Goal: Information Seeking & Learning: Find specific fact

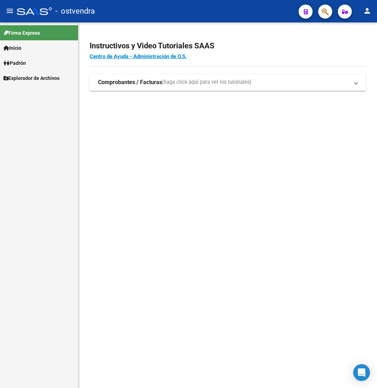
click at [324, 12] on icon "button" at bounding box center [325, 12] width 7 height 8
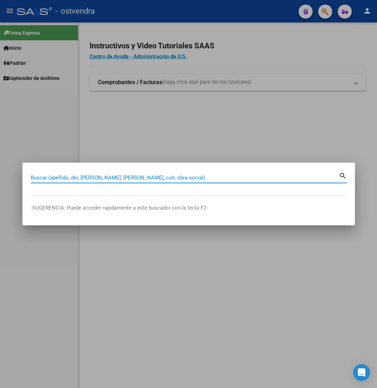
paste input "26533342"
type input "26533342"
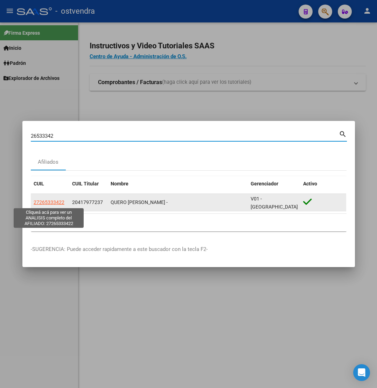
click at [52, 202] on span "27265333422" at bounding box center [49, 202] width 31 height 6
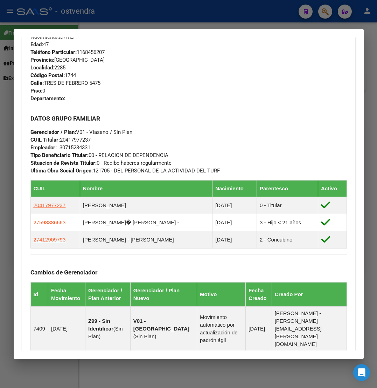
scroll to position [315, 0]
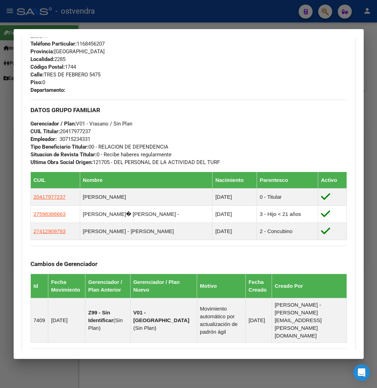
click at [267, 137] on div "DATOS GRUPO FAMILIAR Gerenciador / Plan: V01 - [PERSON_NAME] / Sin Plan CUIL Ti…" at bounding box center [188, 133] width 317 height 67
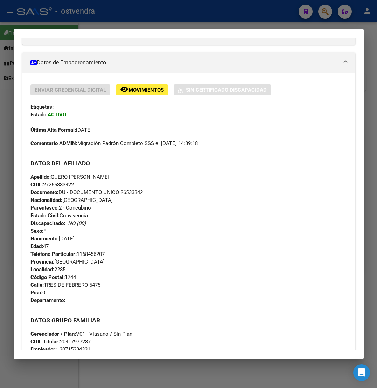
scroll to position [158, 0]
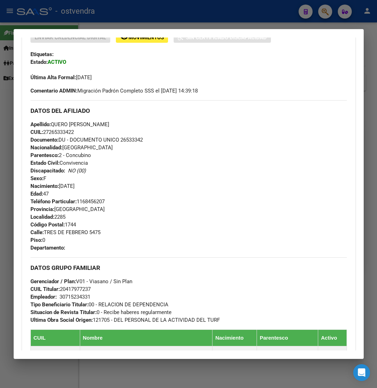
click at [338, 227] on div "Teléfono Particular: [PHONE_NUMBER] Provincia: [GEOGRAPHIC_DATA] Localidad: 228…" at bounding box center [188, 225] width 317 height 54
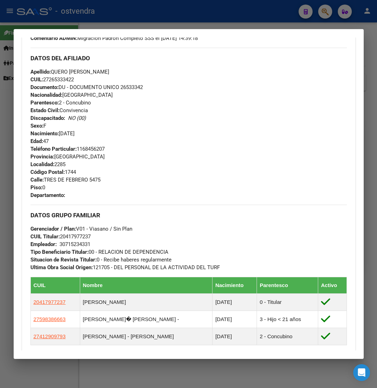
scroll to position [263, 0]
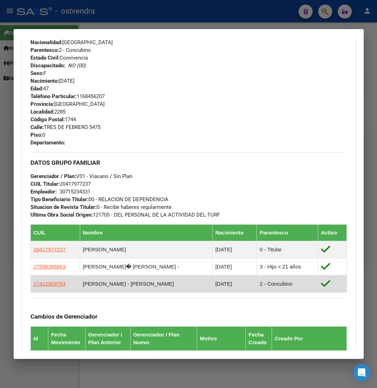
drag, startPoint x: 39, startPoint y: 292, endPoint x: 50, endPoint y: 292, distance: 10.9
click at [50, 292] on td "27412909793" at bounding box center [54, 283] width 49 height 17
drag, startPoint x: 40, startPoint y: 286, endPoint x: 61, endPoint y: 286, distance: 21.0
click at [61, 286] on span "27412909793" at bounding box center [50, 284] width 32 height 6
copy span "41290979"
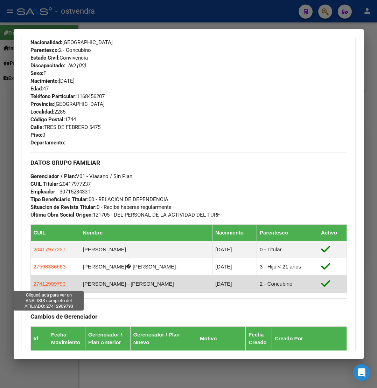
type textarea "27412909793"
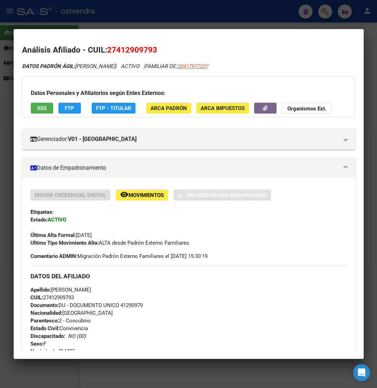
drag, startPoint x: 117, startPoint y: 50, endPoint x: 152, endPoint y: 50, distance: 35.7
click at [152, 50] on span "27412909793" at bounding box center [132, 49] width 50 height 9
copy span "41290979"
